Goal: Task Accomplishment & Management: Use online tool/utility

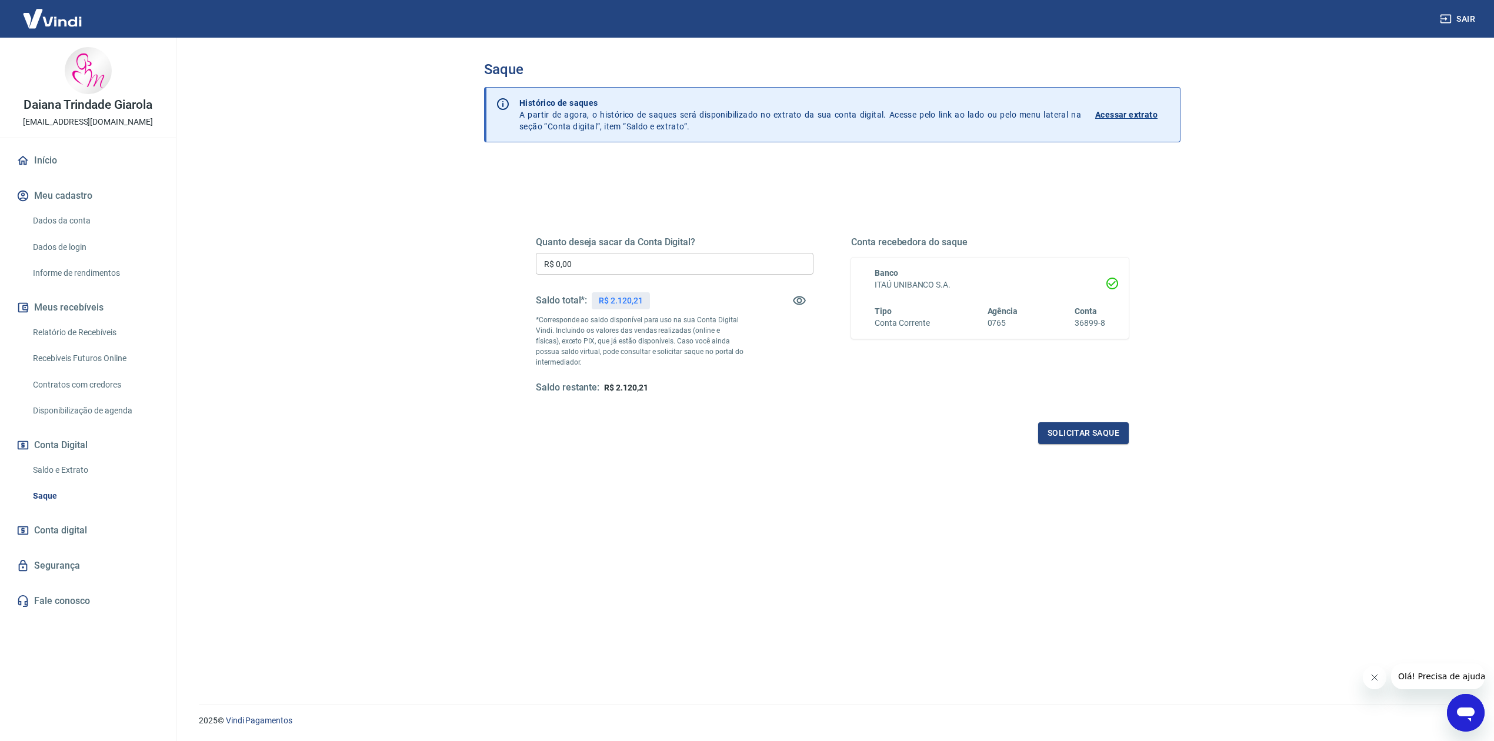
click at [634, 270] on input "R$ 0,00" at bounding box center [675, 264] width 278 height 22
type input "R$ 2.120,00"
click at [1074, 422] on button "Solicitar saque" at bounding box center [1083, 433] width 91 height 22
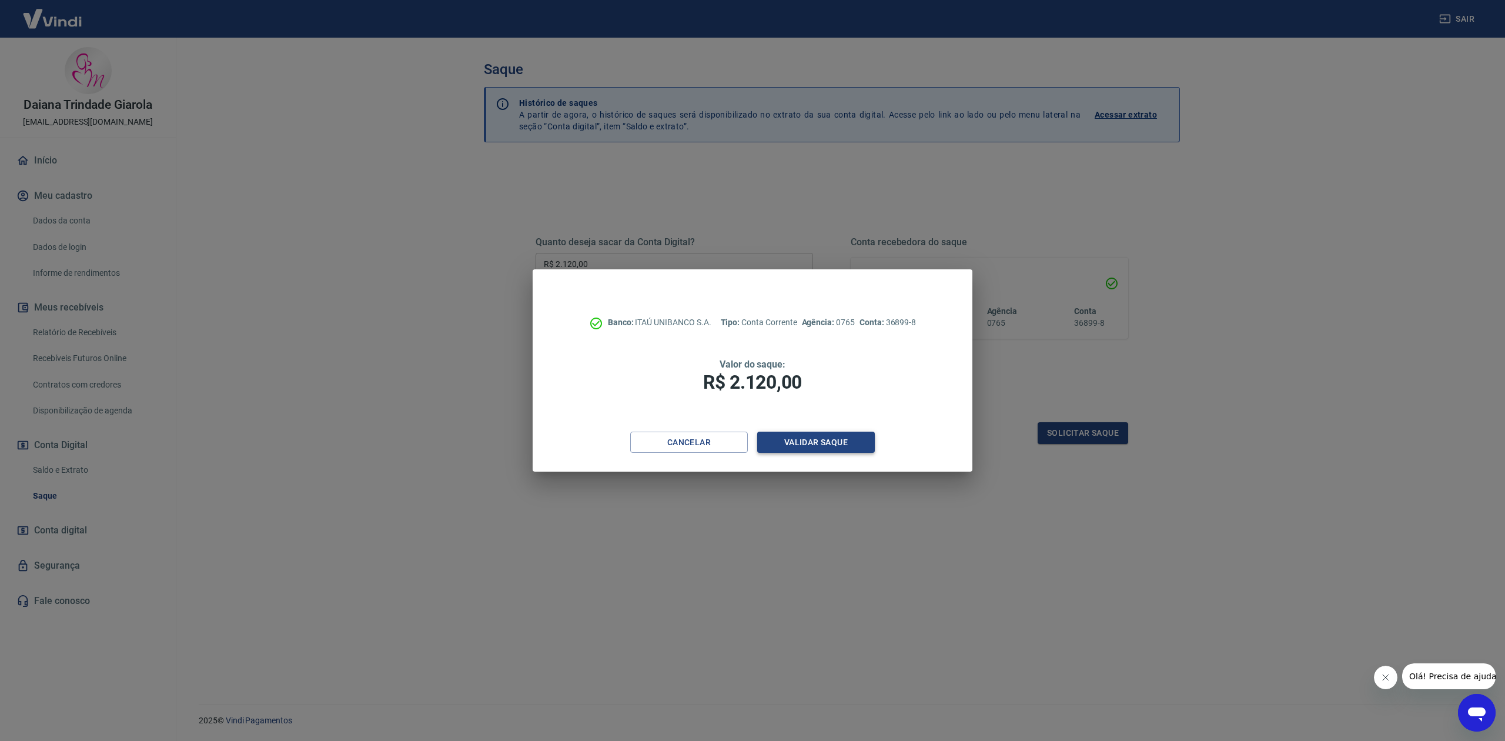
click at [800, 442] on button "Validar saque" at bounding box center [816, 443] width 118 height 22
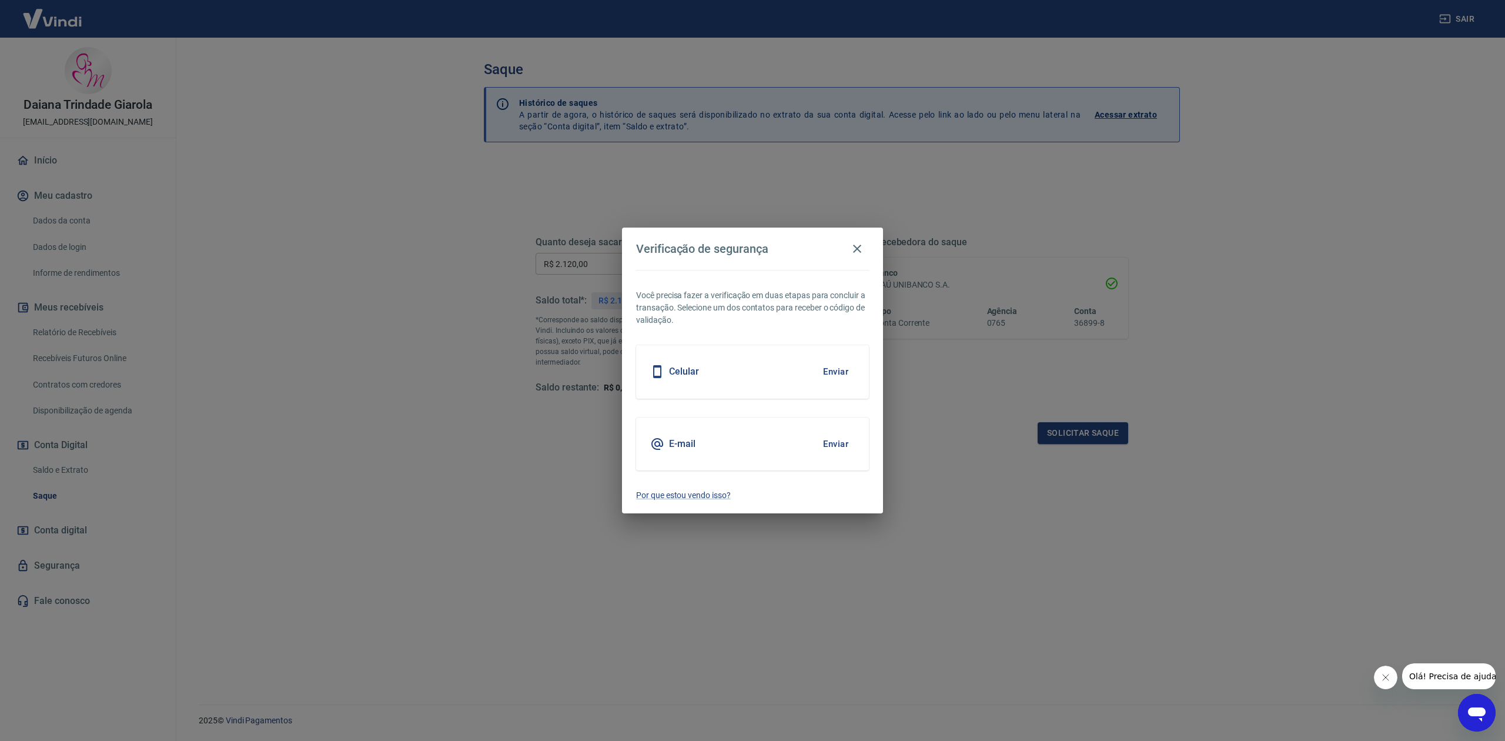
click at [836, 443] on button "Enviar" at bounding box center [836, 444] width 38 height 25
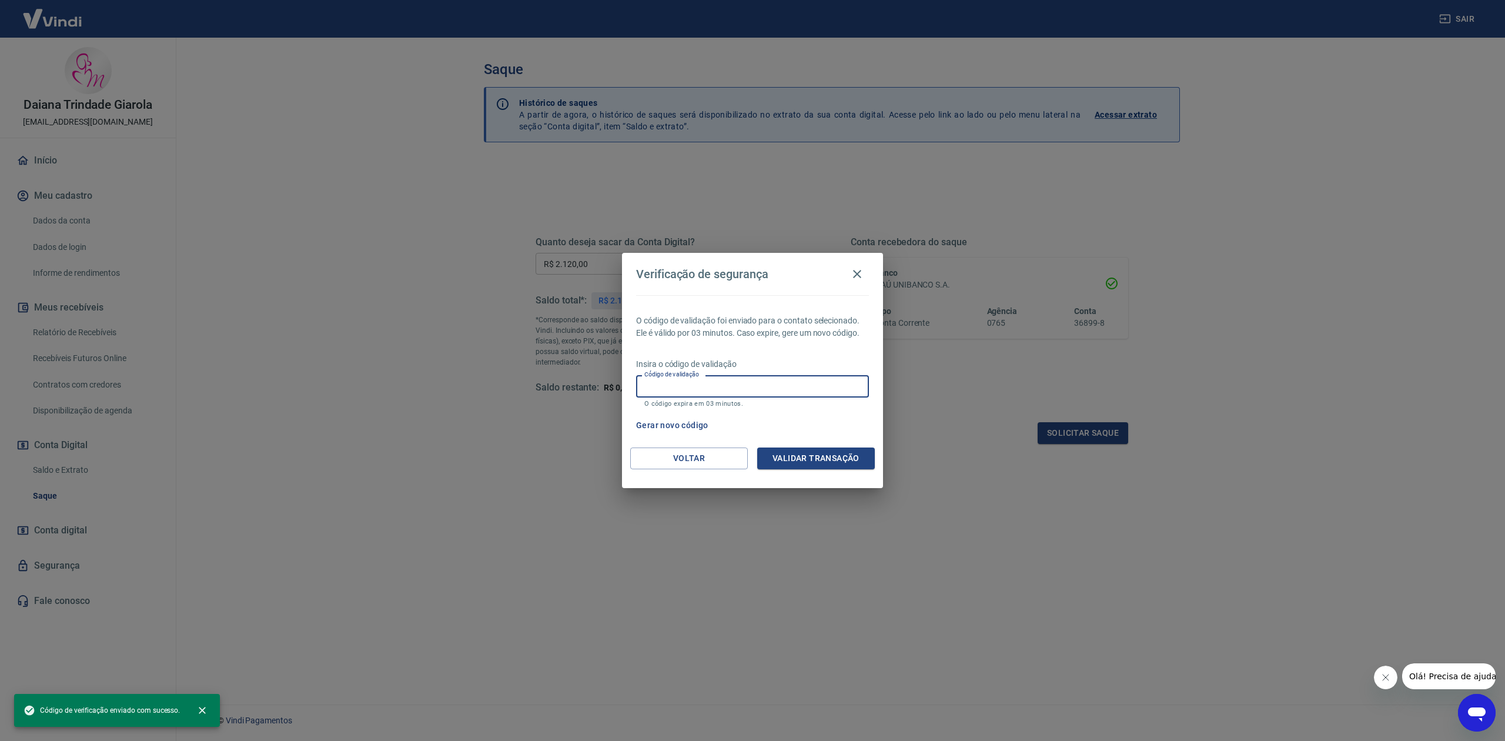
click at [716, 383] on input "Código de validação" at bounding box center [752, 386] width 233 height 22
paste input "644057"
type input "644057"
click at [823, 461] on button "Validar transação" at bounding box center [816, 458] width 118 height 22
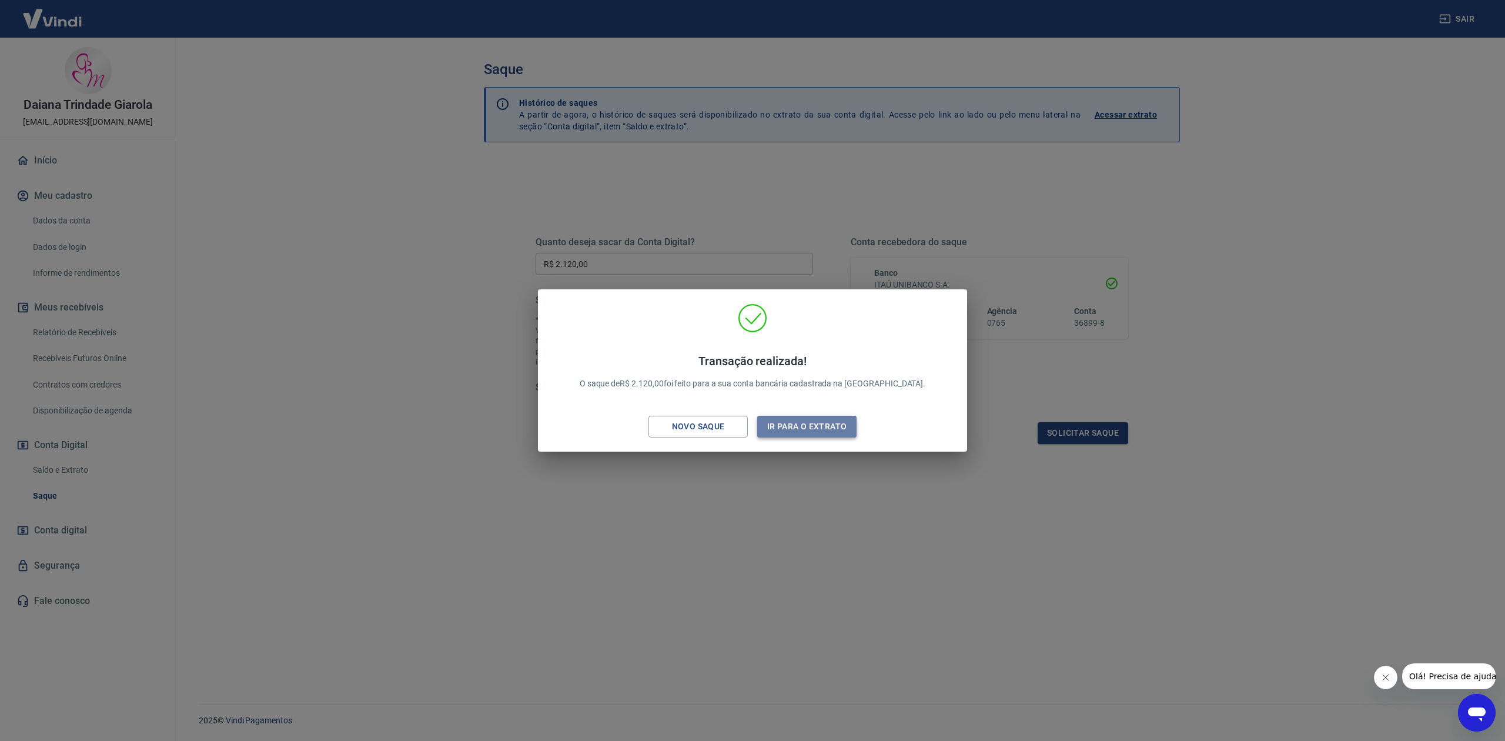
click at [814, 427] on button "Ir para o extrato" at bounding box center [806, 427] width 99 height 22
